Goal: Book appointment/travel/reservation

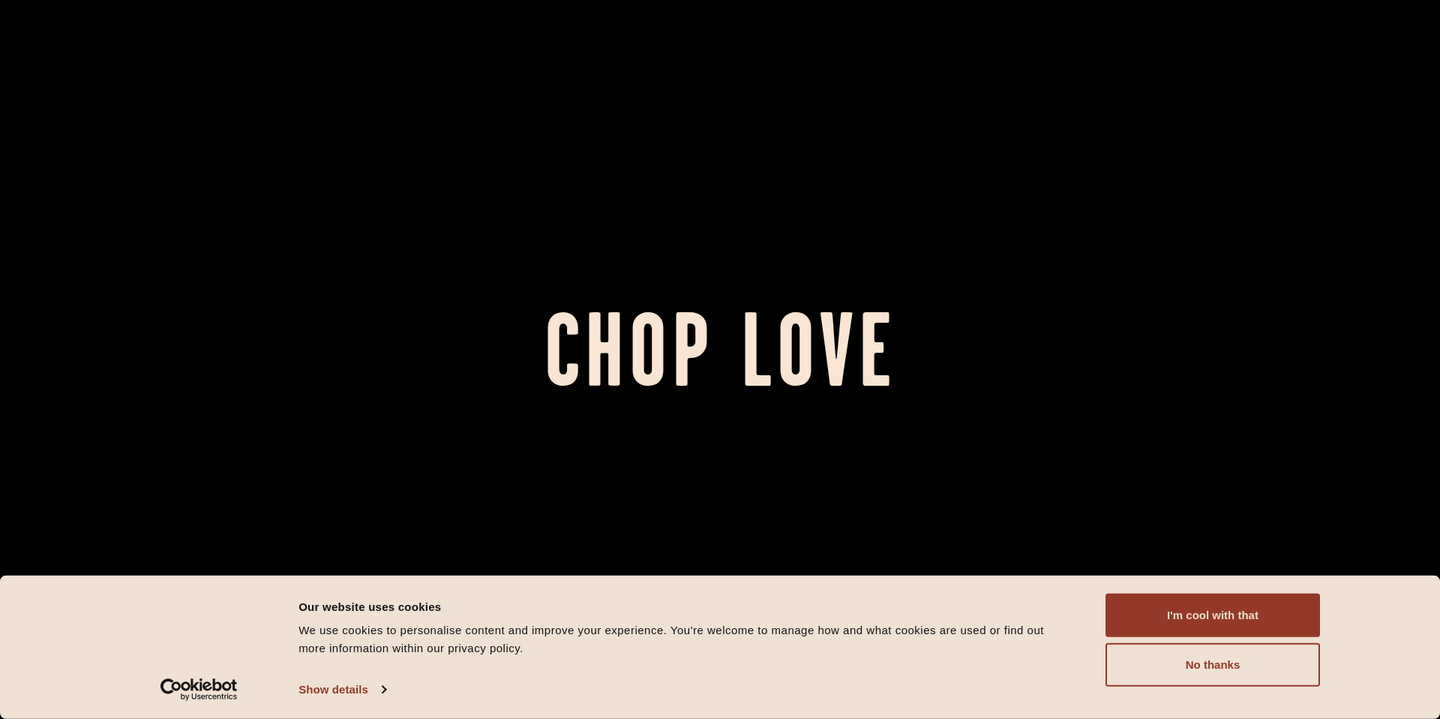
click at [317, 224] on div at bounding box center [720, 359] width 1440 height 719
click at [1177, 605] on button "I'm cool with that" at bounding box center [1213, 615] width 215 height 44
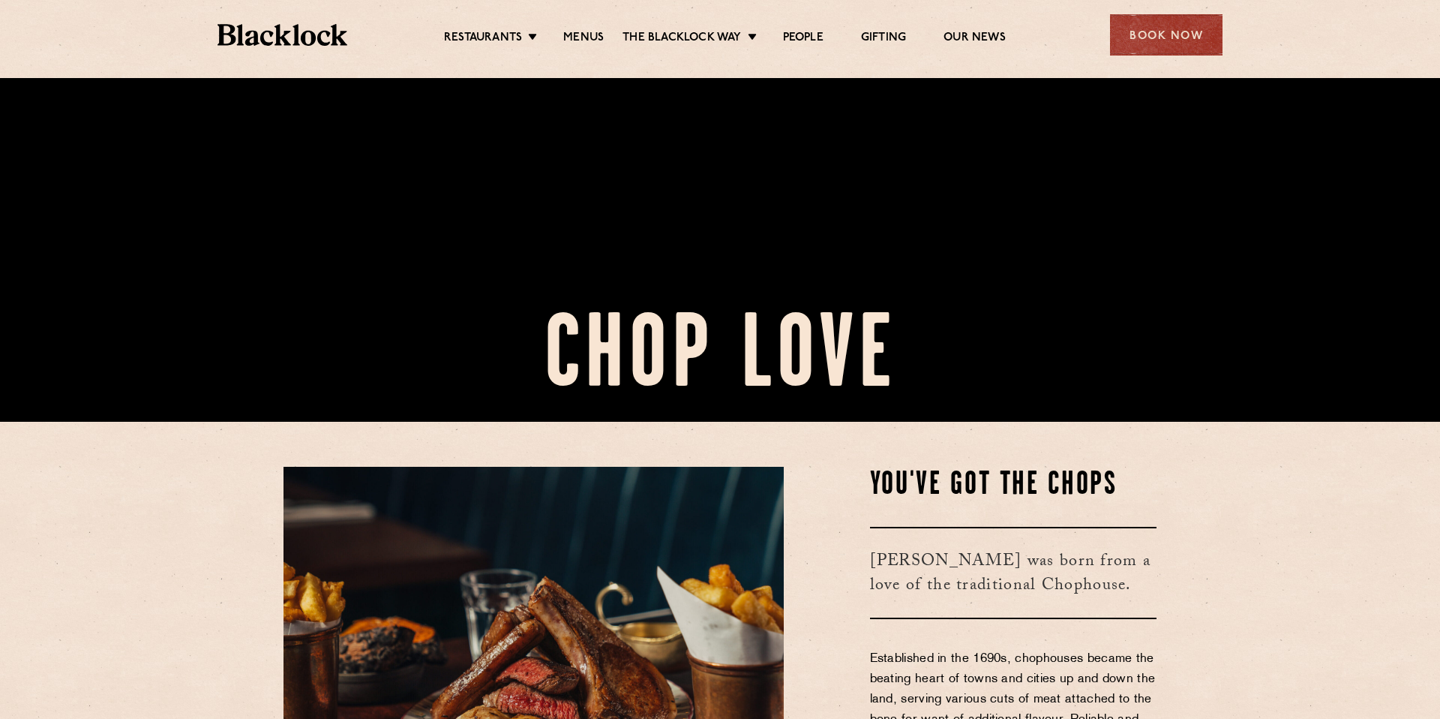
scroll to position [692, 0]
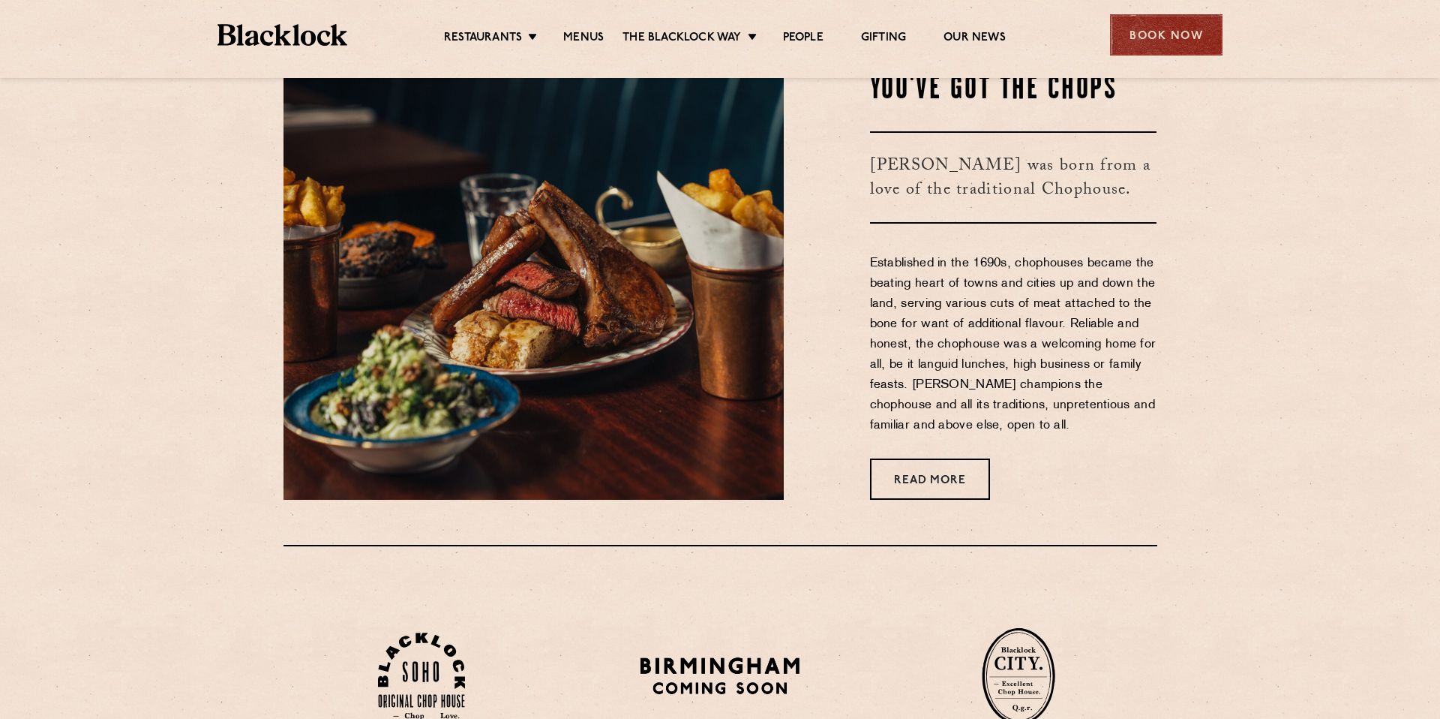
click at [1191, 40] on div "Book Now" at bounding box center [1166, 34] width 113 height 41
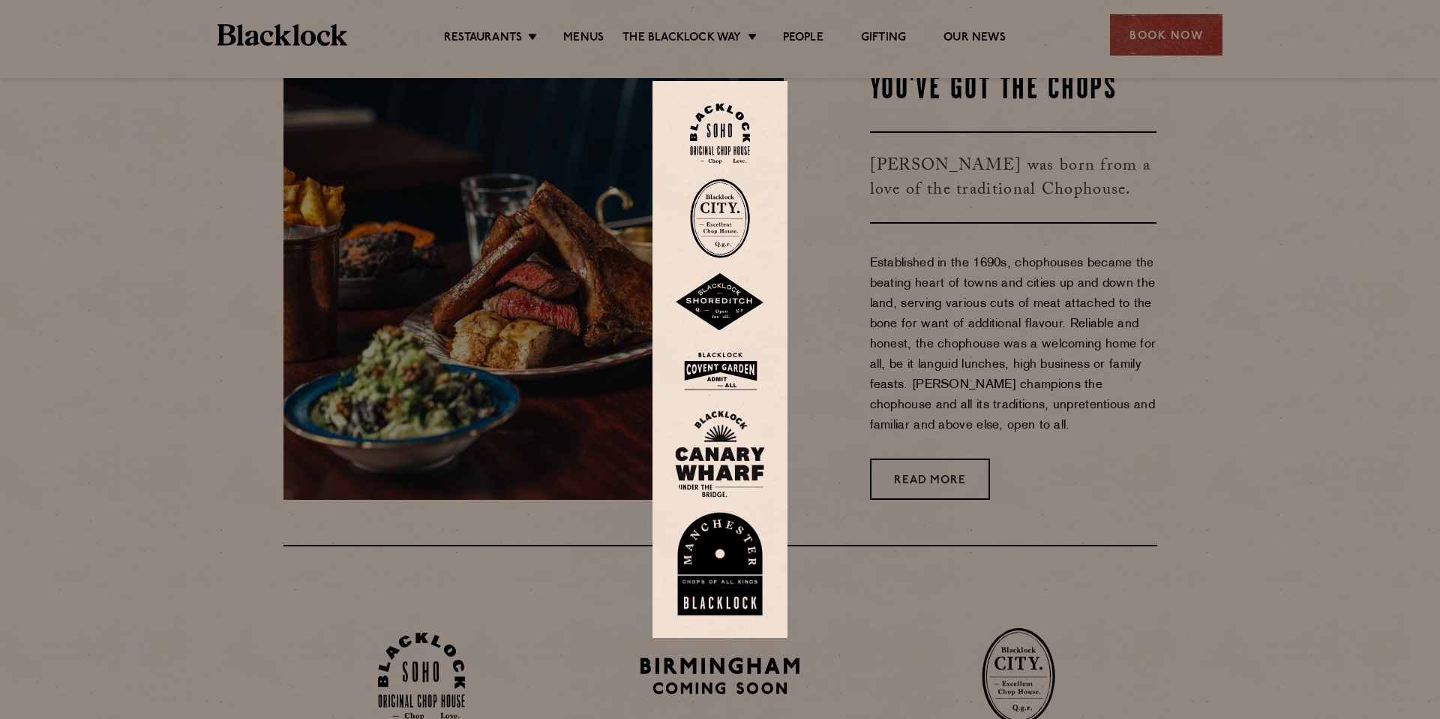
click at [722, 134] on img at bounding box center [720, 134] width 60 height 61
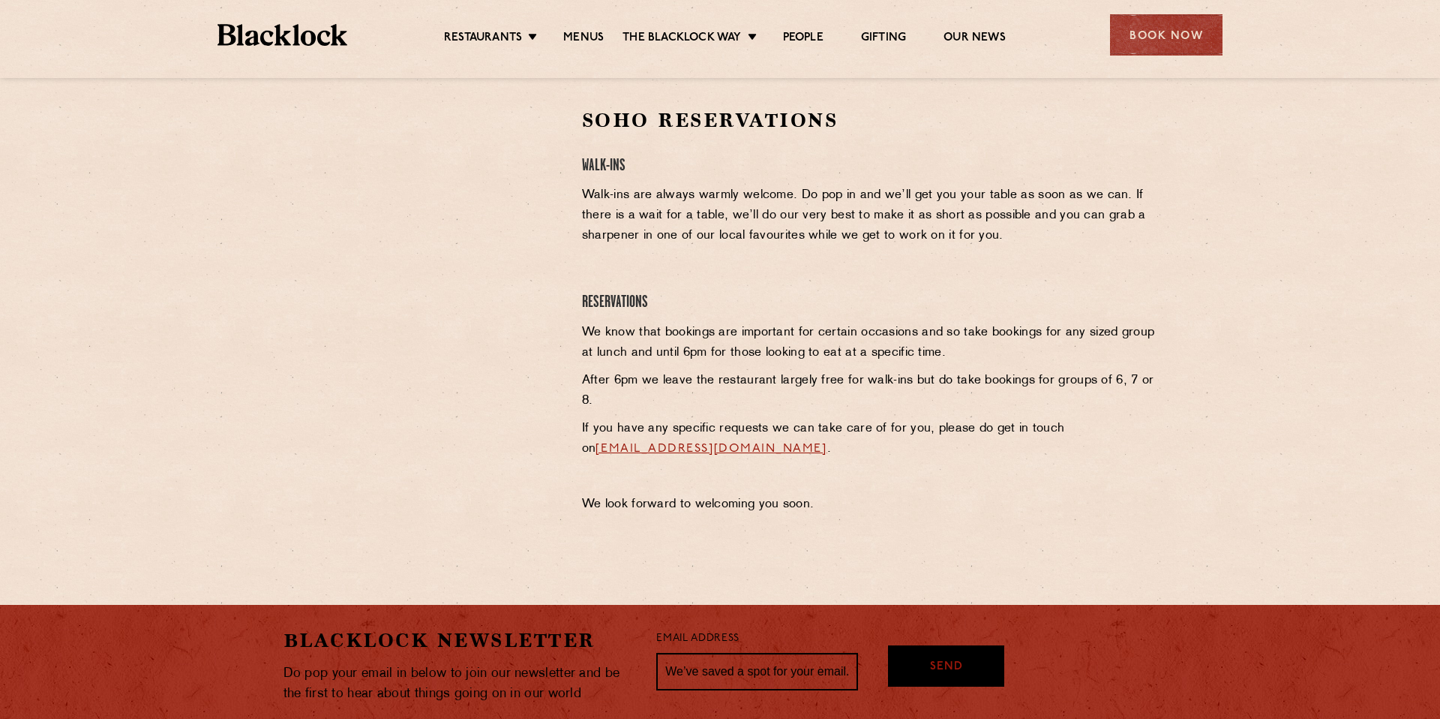
scroll to position [475, 0]
